Goal: Task Accomplishment & Management: Manage account settings

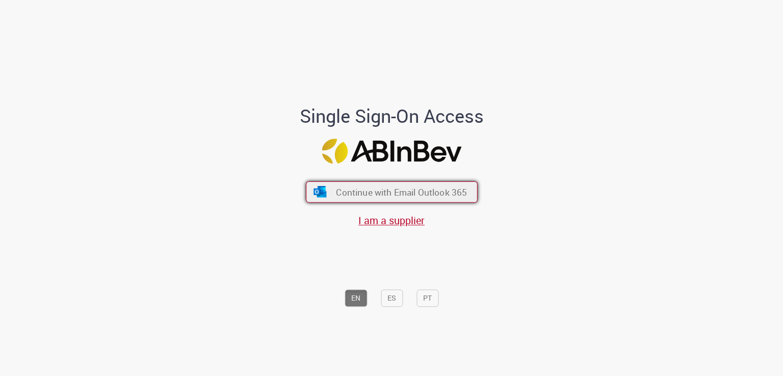
click at [443, 194] on span "Continue with Email Outlook 365" at bounding box center [401, 193] width 131 height 12
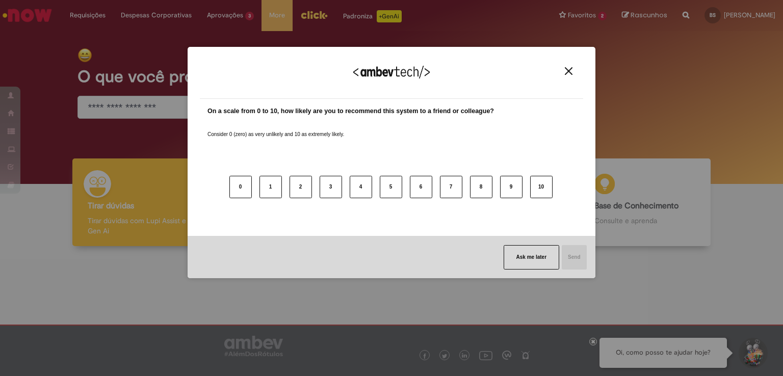
click at [571, 74] on img "Close" at bounding box center [569, 71] width 8 height 8
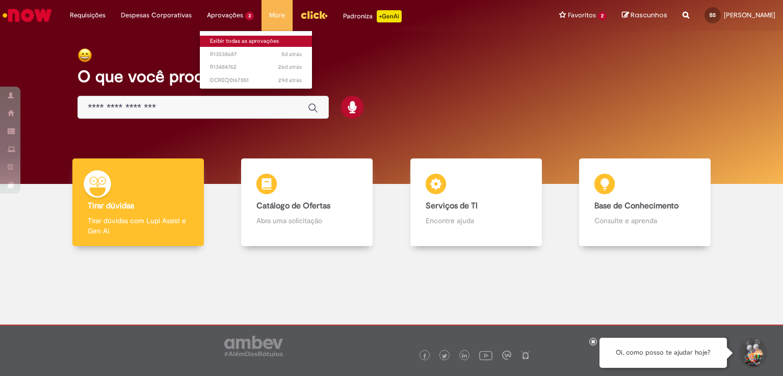
click at [250, 40] on link "Exibir todas as aprovações" at bounding box center [256, 41] width 112 height 11
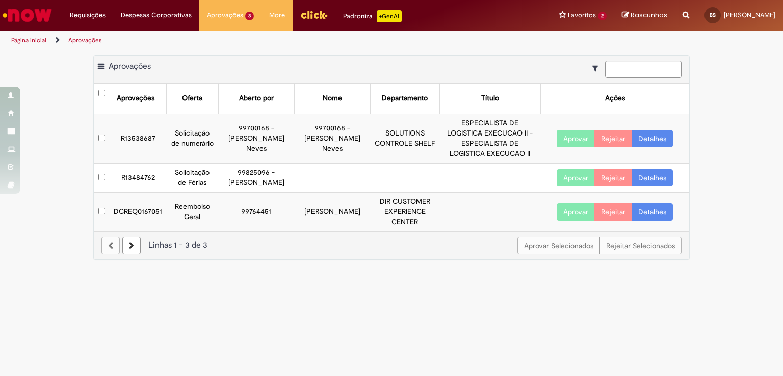
click at [665, 135] on link "Detalhes" at bounding box center [652, 138] width 41 height 17
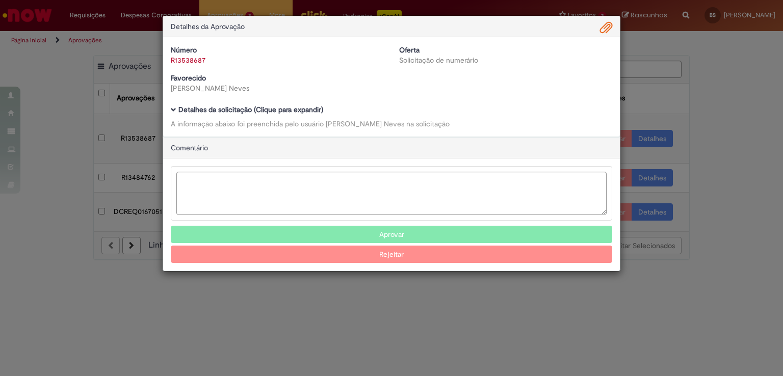
click at [204, 105] on b "Detalhes da solicitação (Clique para expandir)" at bounding box center [250, 109] width 145 height 9
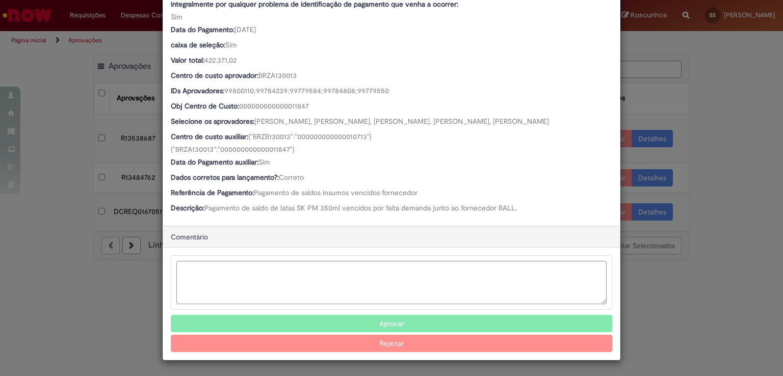
scroll to position [629, 0]
click at [398, 325] on button "Aprovar" at bounding box center [391, 323] width 441 height 17
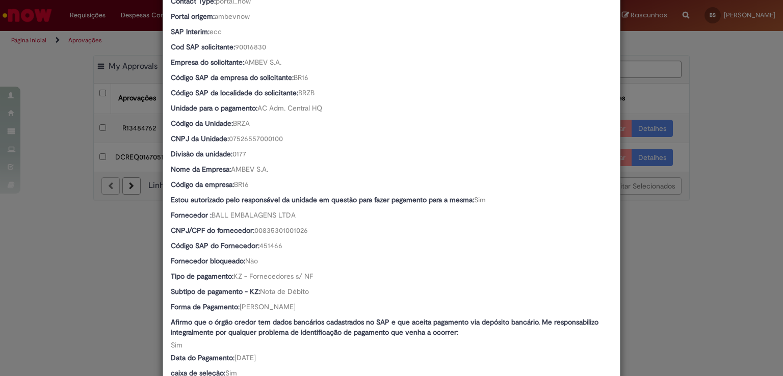
scroll to position [496, 0]
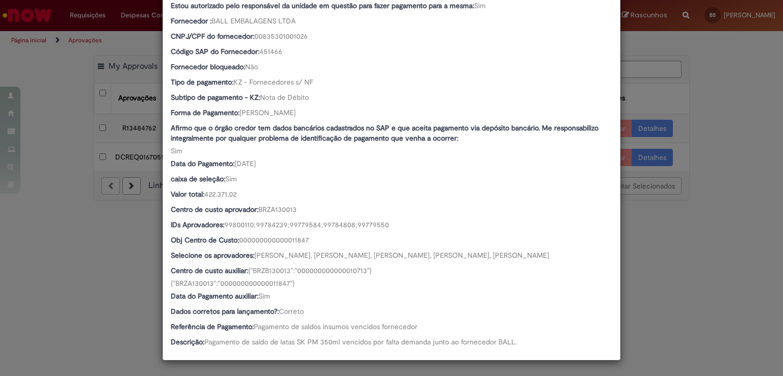
click at [710, 237] on div "Detalhes da Aprovação Número R13538687 Oferta Solicitação de numerário Favoreci…" at bounding box center [391, 188] width 783 height 376
